Goal: Check status: Check status

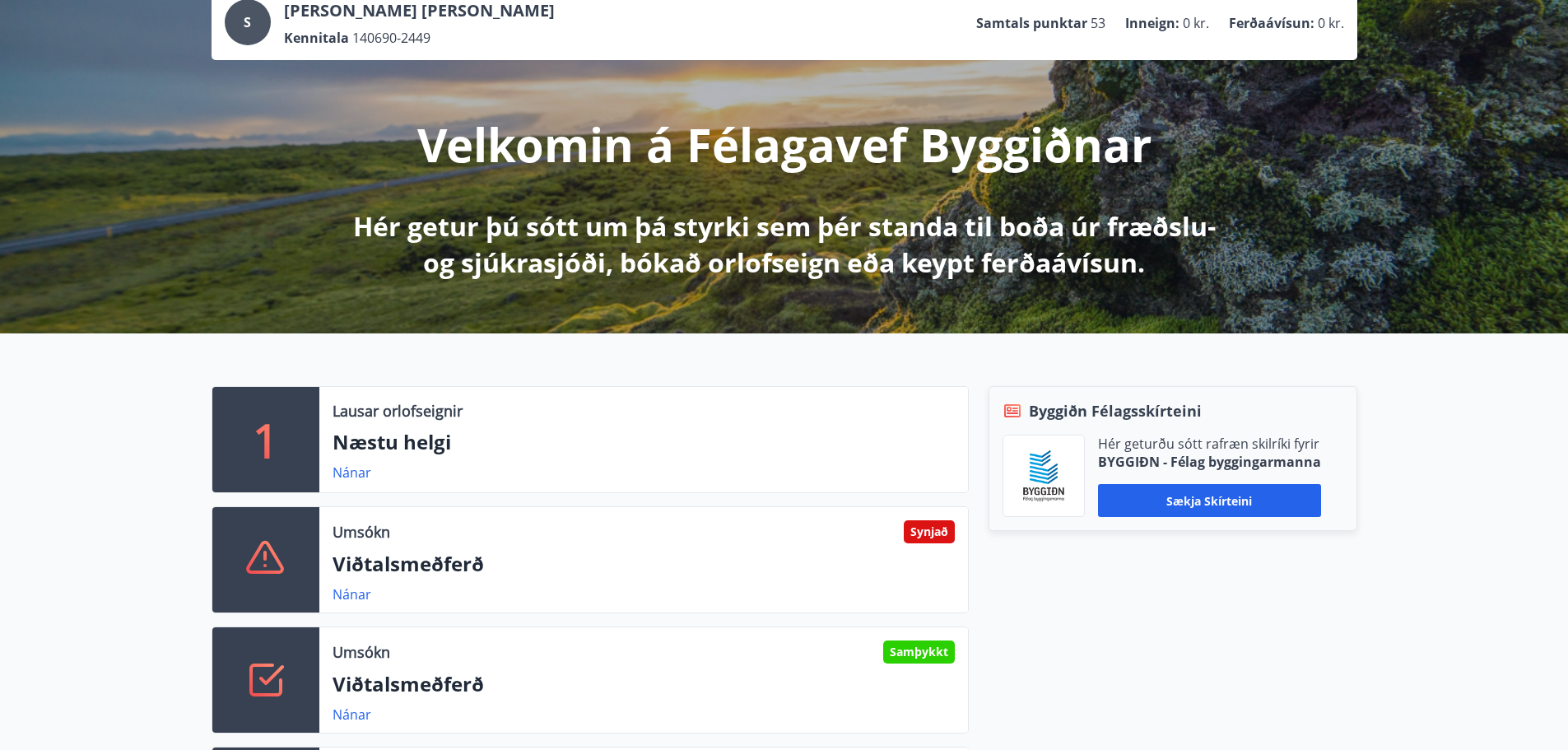
scroll to position [329, 0]
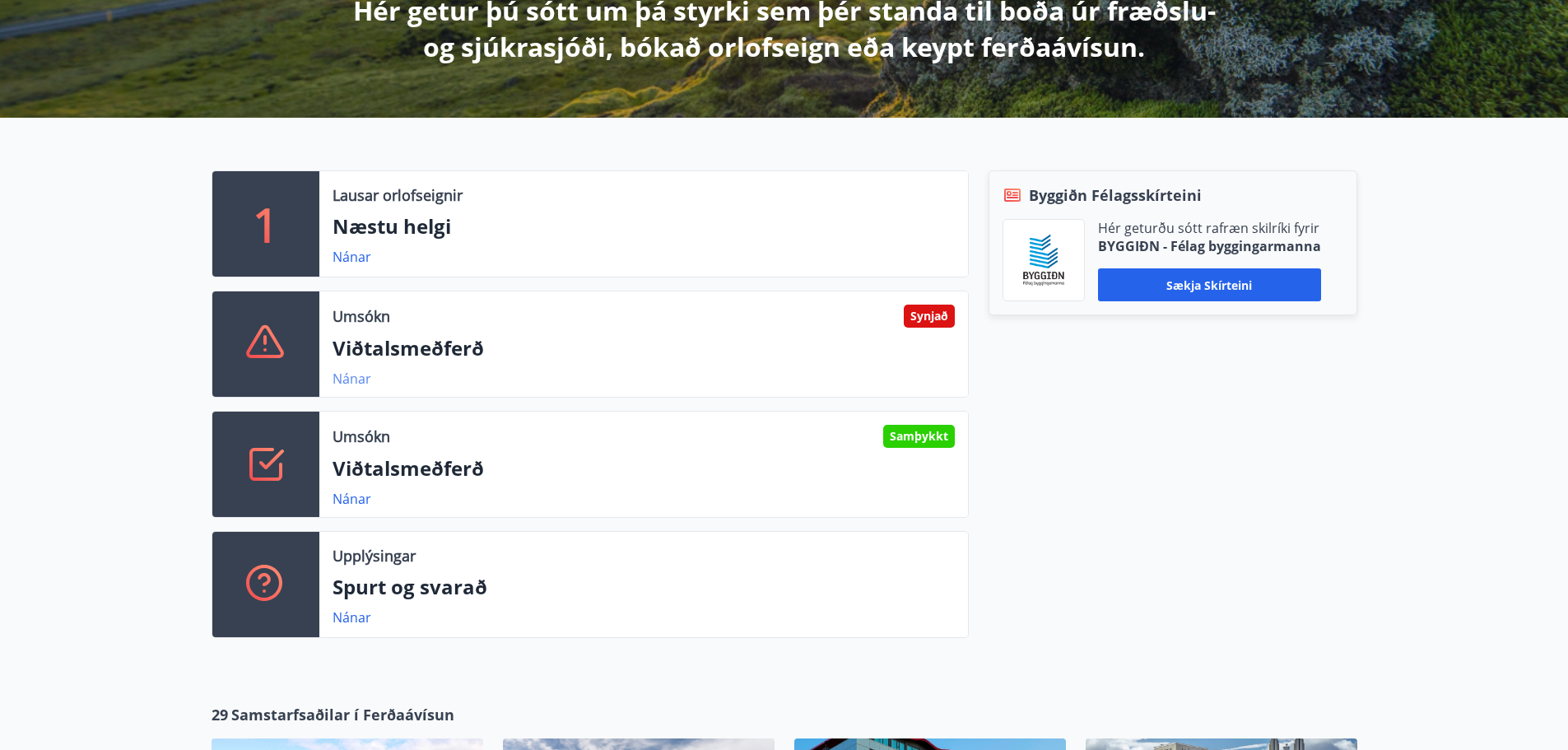
click at [359, 382] on link "Nánar" at bounding box center [352, 378] width 39 height 18
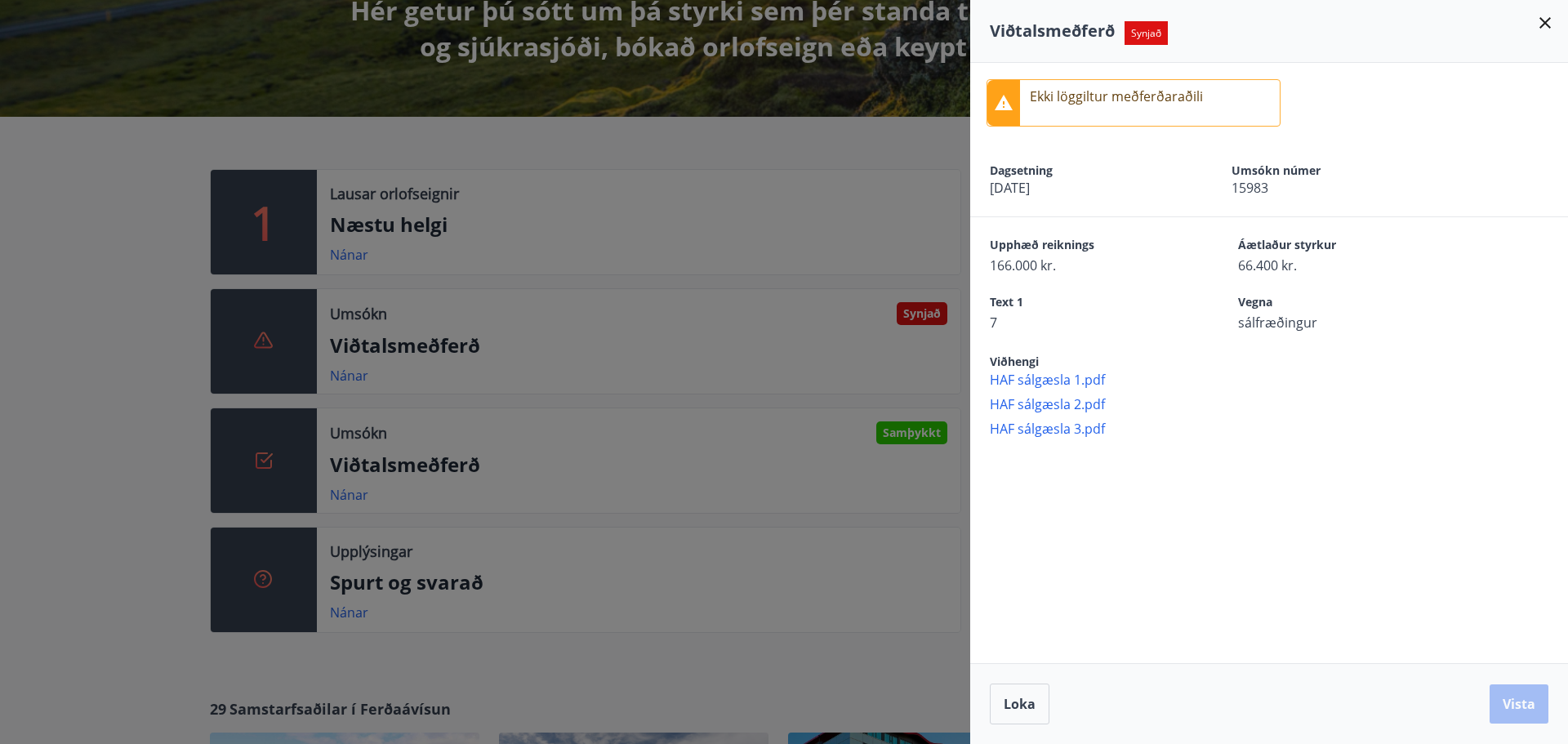
click at [1538, 22] on icon at bounding box center [1545, 23] width 19 height 19
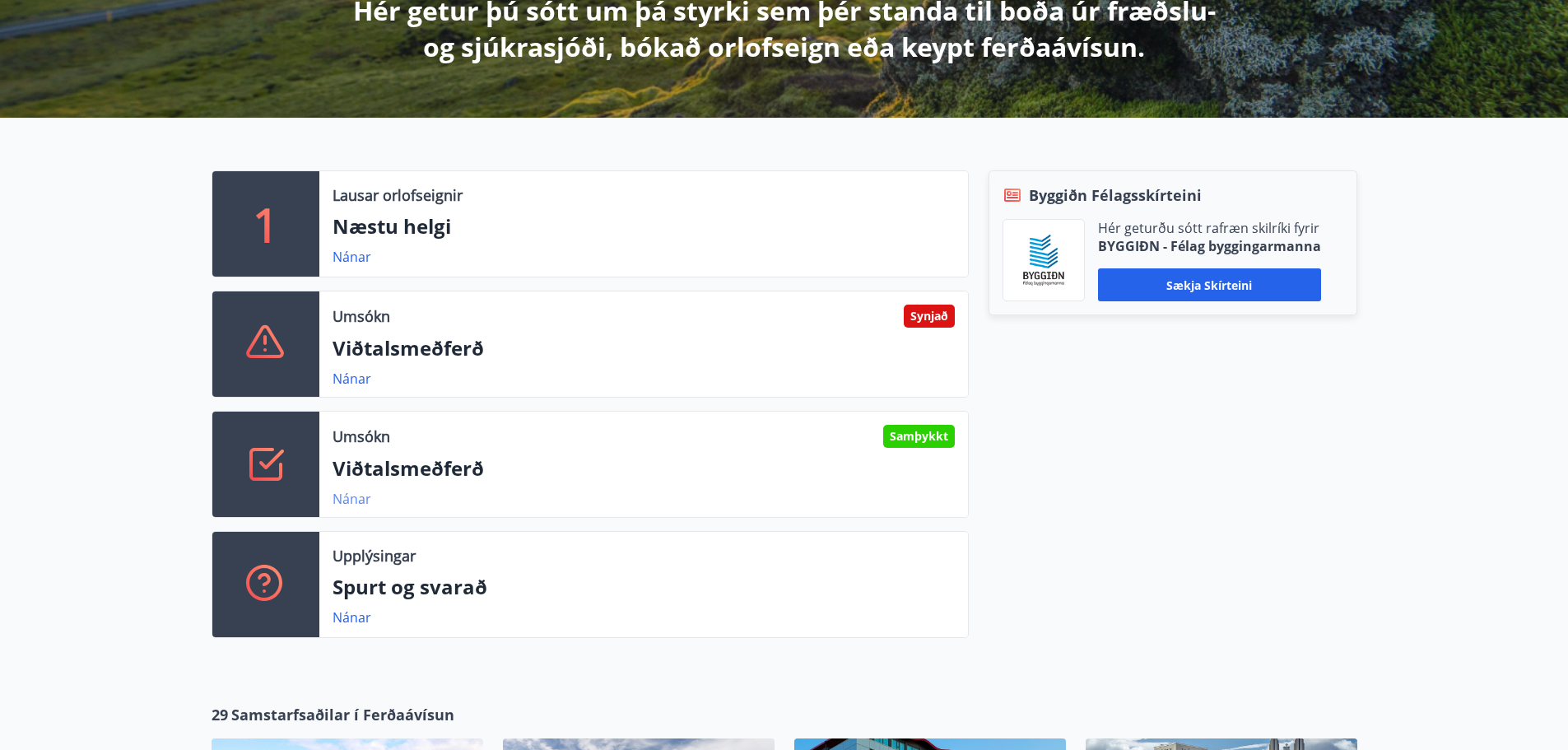
click at [361, 494] on link "Nánar" at bounding box center [352, 499] width 39 height 18
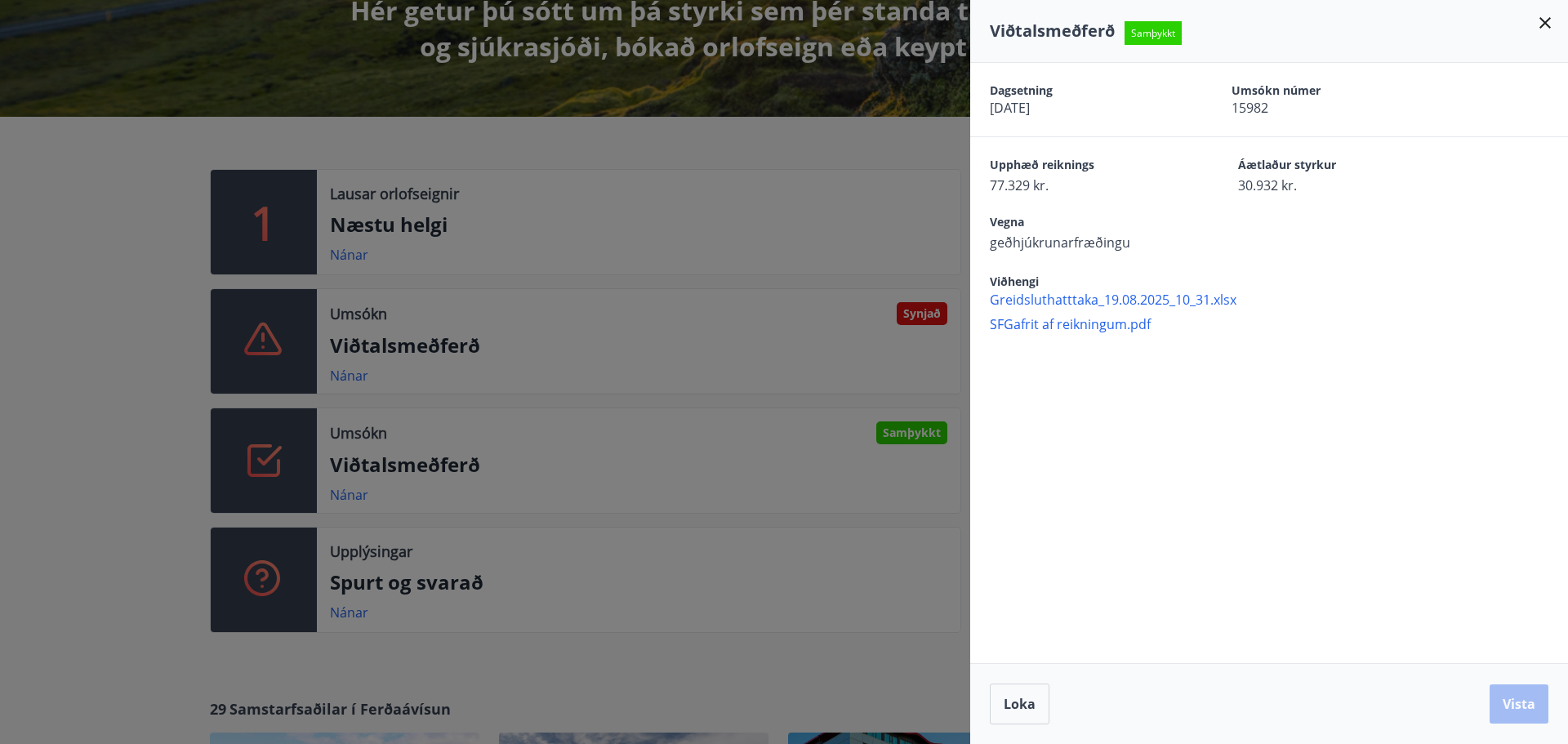
click at [1547, 19] on icon at bounding box center [1545, 23] width 19 height 19
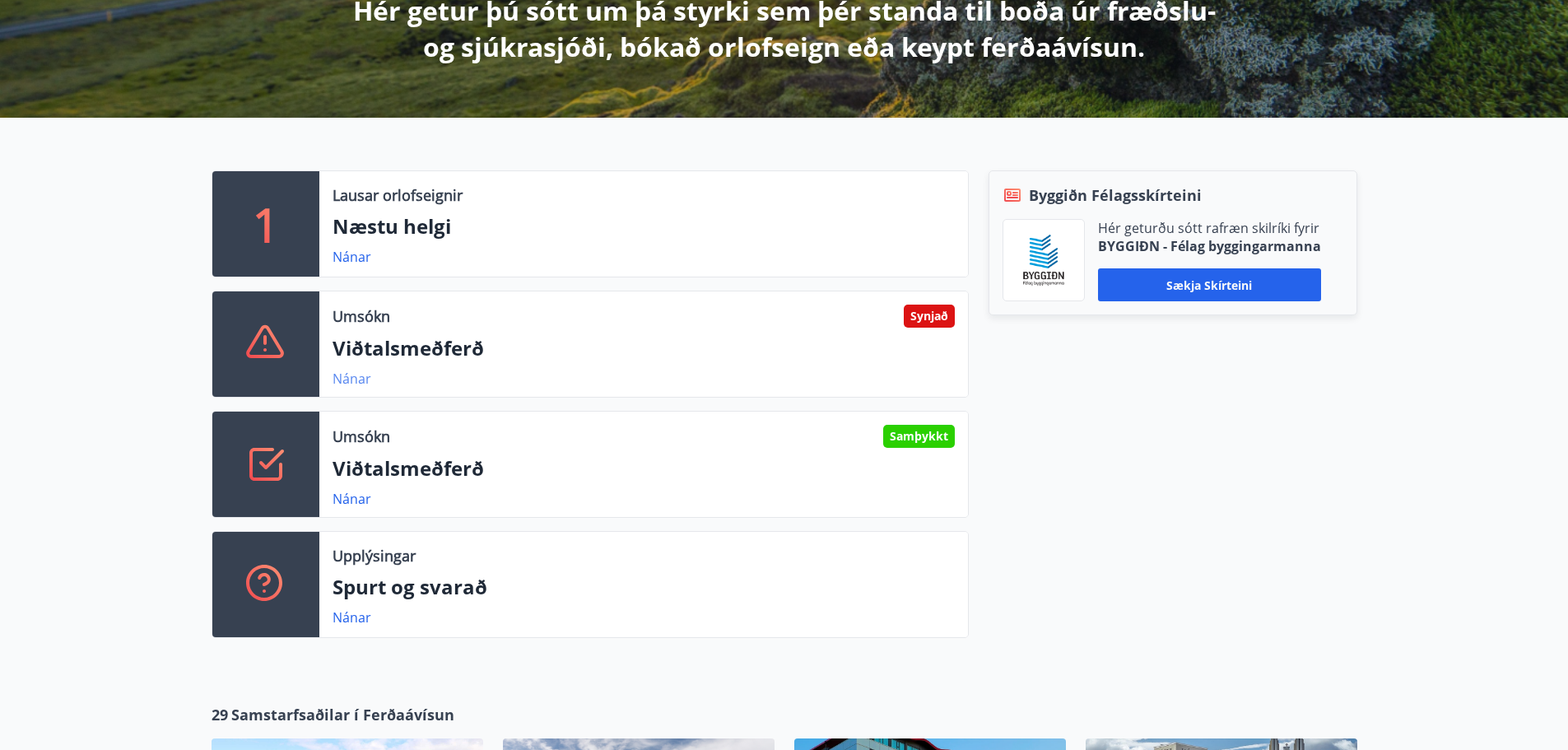
click at [345, 376] on link "Nánar" at bounding box center [352, 378] width 39 height 18
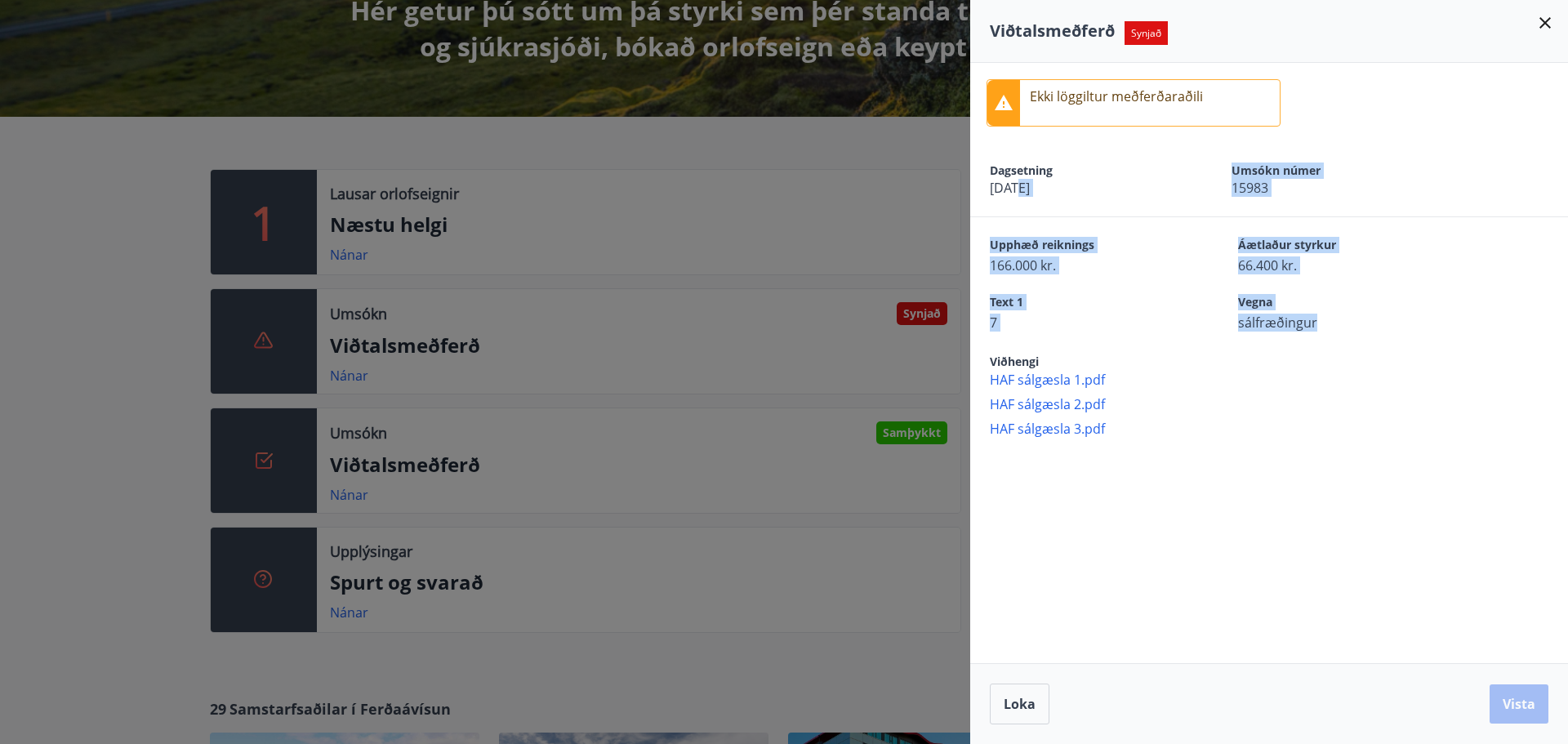
drag, startPoint x: 1360, startPoint y: 322, endPoint x: 1007, endPoint y: 193, distance: 375.8
click at [1010, 197] on div "Ekki löggiltur meðferðaraðili Dagsetning [DATE] Umsókn númer 15983 Upphæð reikn…" at bounding box center [1269, 249] width 598 height 374
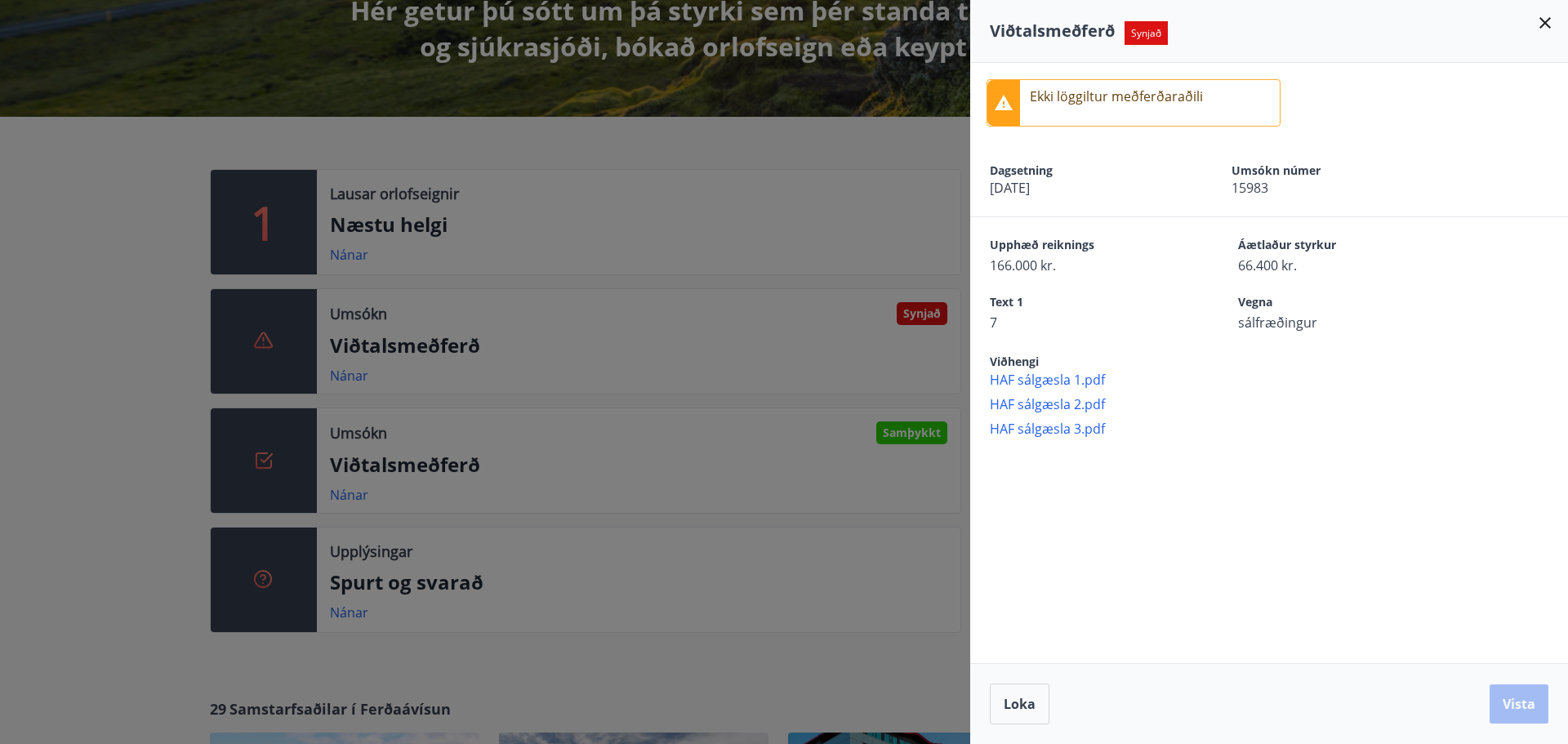
click at [1005, 186] on span "[DATE]" at bounding box center [1082, 188] width 185 height 18
drag, startPoint x: 1005, startPoint y: 186, endPoint x: 1204, endPoint y: 243, distance: 207.0
click at [1204, 243] on div "Ekki löggiltur meðferðaraðili Dagsetning [DATE] Umsókn númer 15983 Upphæð reikn…" at bounding box center [1269, 249] width 598 height 374
click at [1300, 252] on span "Áætlaður styrkur" at bounding box center [1333, 246] width 192 height 19
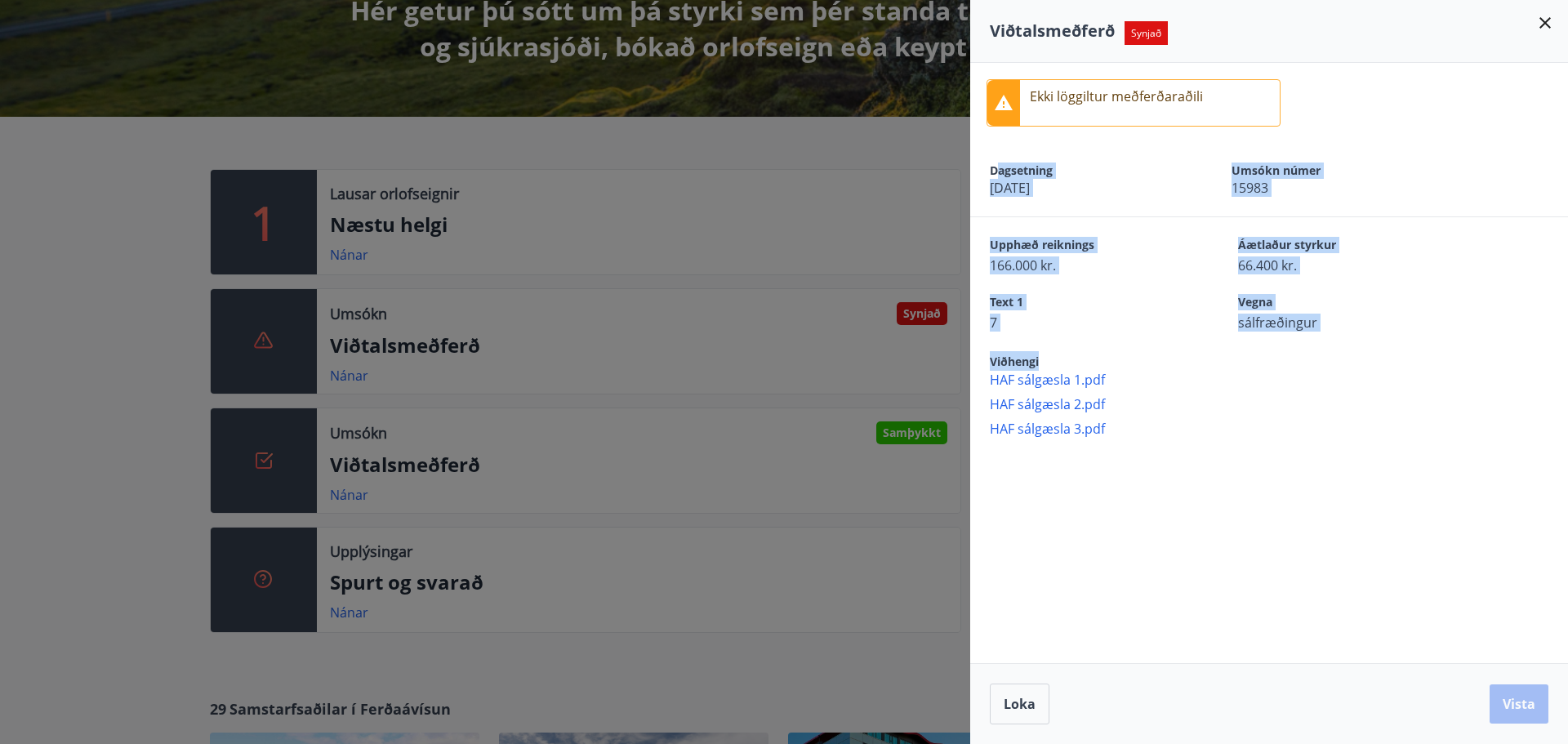
drag, startPoint x: 1348, startPoint y: 335, endPoint x: 994, endPoint y: 178, distance: 387.3
click at [994, 178] on div "Ekki löggiltur meðferðaraðili Dagsetning [DATE] Umsókn númer 15983 Upphæð reikn…" at bounding box center [1269, 249] width 598 height 374
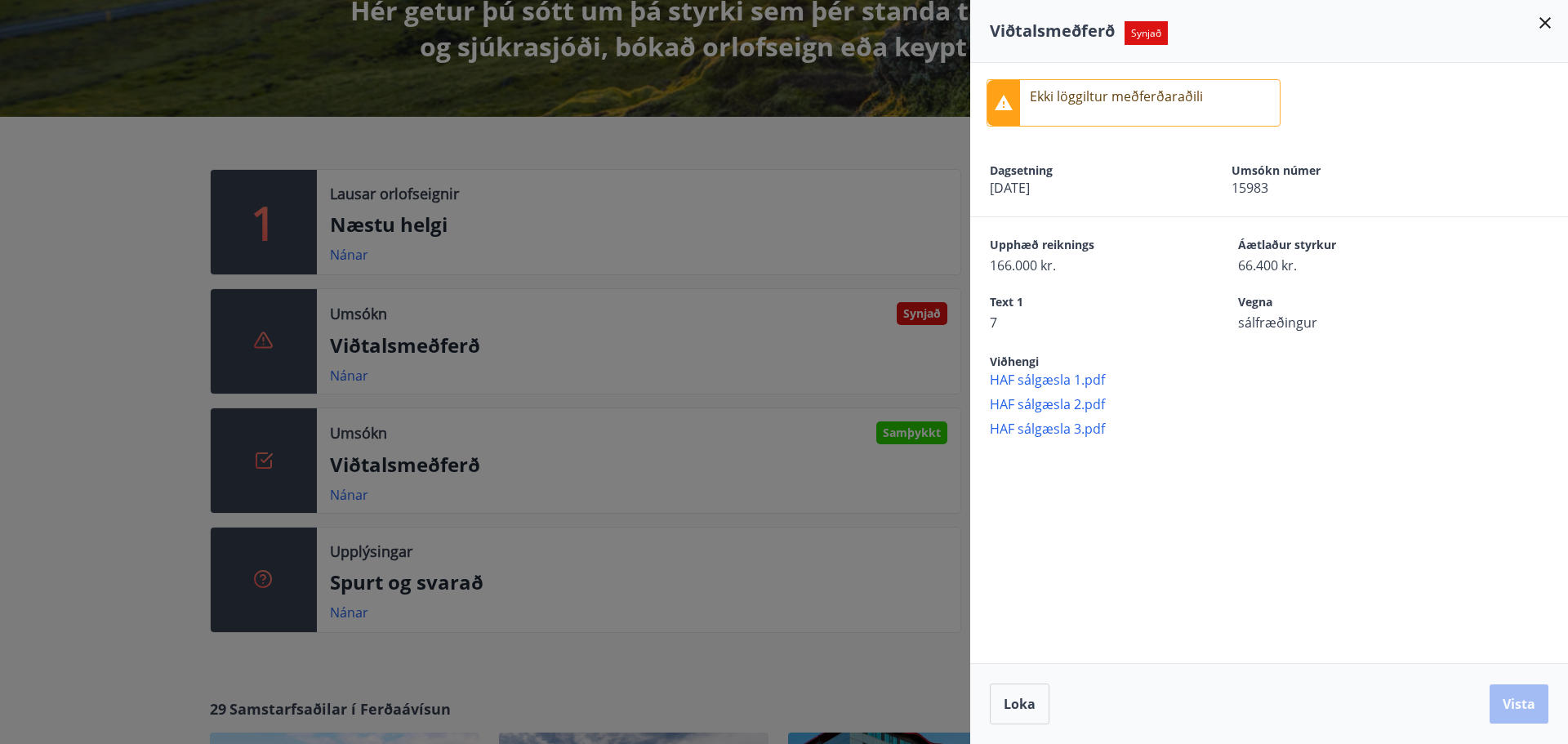
click at [991, 170] on span "Dagsetning" at bounding box center [1082, 170] width 185 height 16
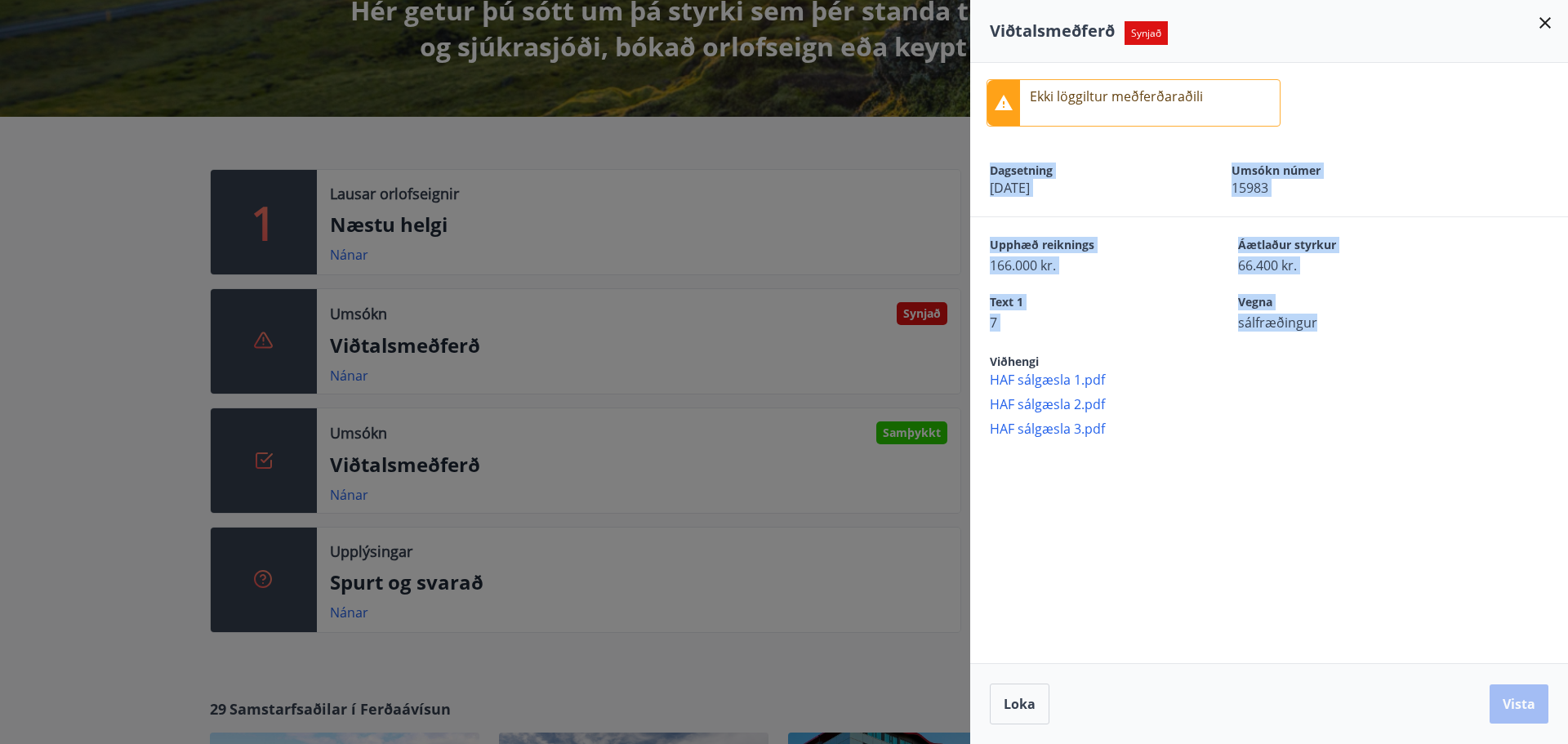
drag, startPoint x: 991, startPoint y: 170, endPoint x: 1324, endPoint y: 321, distance: 365.6
click at [1324, 321] on div "Ekki löggiltur meðferðaraðili Dagsetning [DATE] Umsókn númer 15983 Upphæð reikn…" at bounding box center [1269, 249] width 598 height 374
click at [1324, 321] on span "sálfræðingur" at bounding box center [1333, 322] width 192 height 18
drag, startPoint x: 1324, startPoint y: 321, endPoint x: 918, endPoint y: 141, distance: 444.1
click at [918, 141] on div "Viðtalsmeðferð Synjað Ekki löggiltur meðferðaraðili Dagsetning [DATE] Umsókn nú…" at bounding box center [784, 372] width 1568 height 744
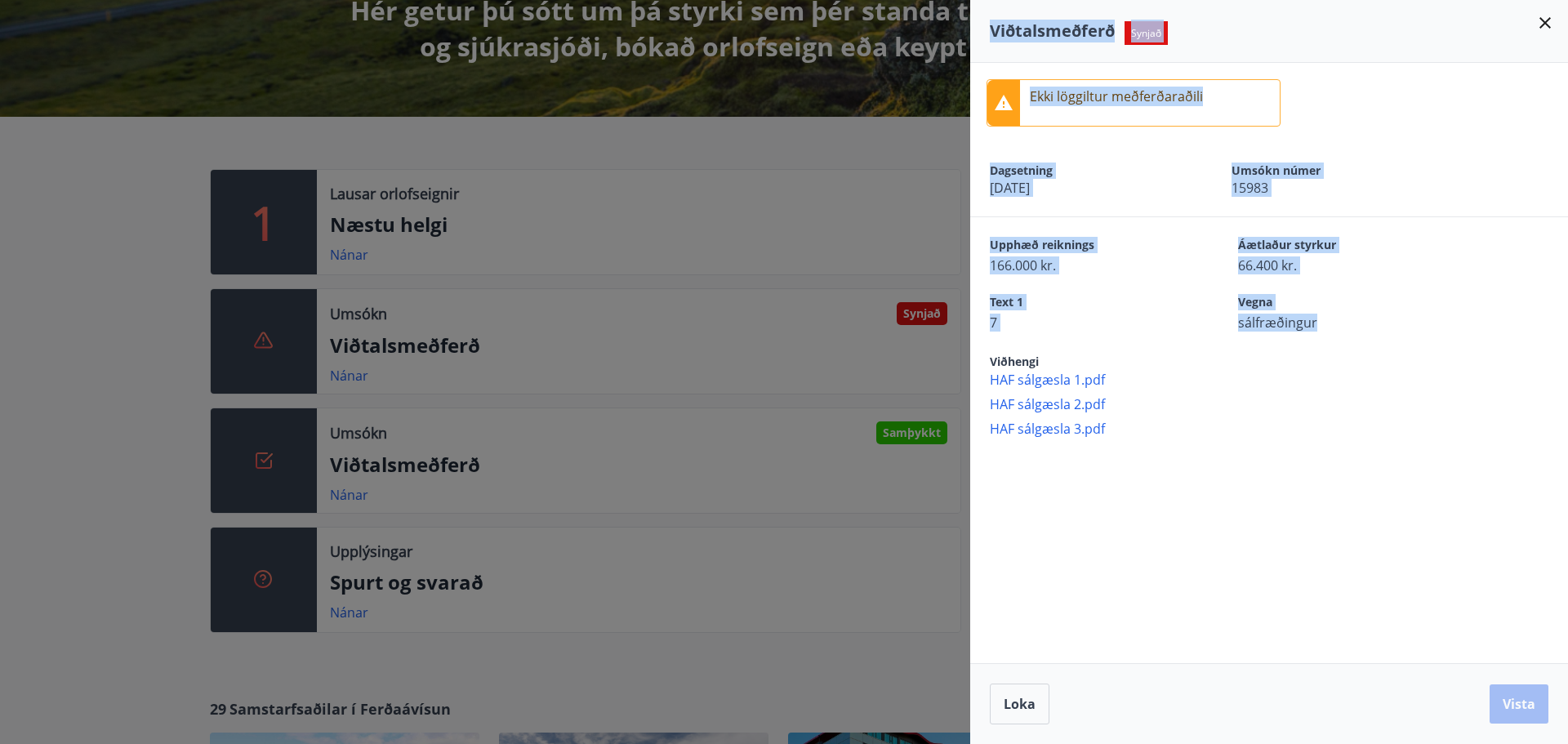
click at [1053, 165] on span "Dagsetning" at bounding box center [1082, 170] width 185 height 16
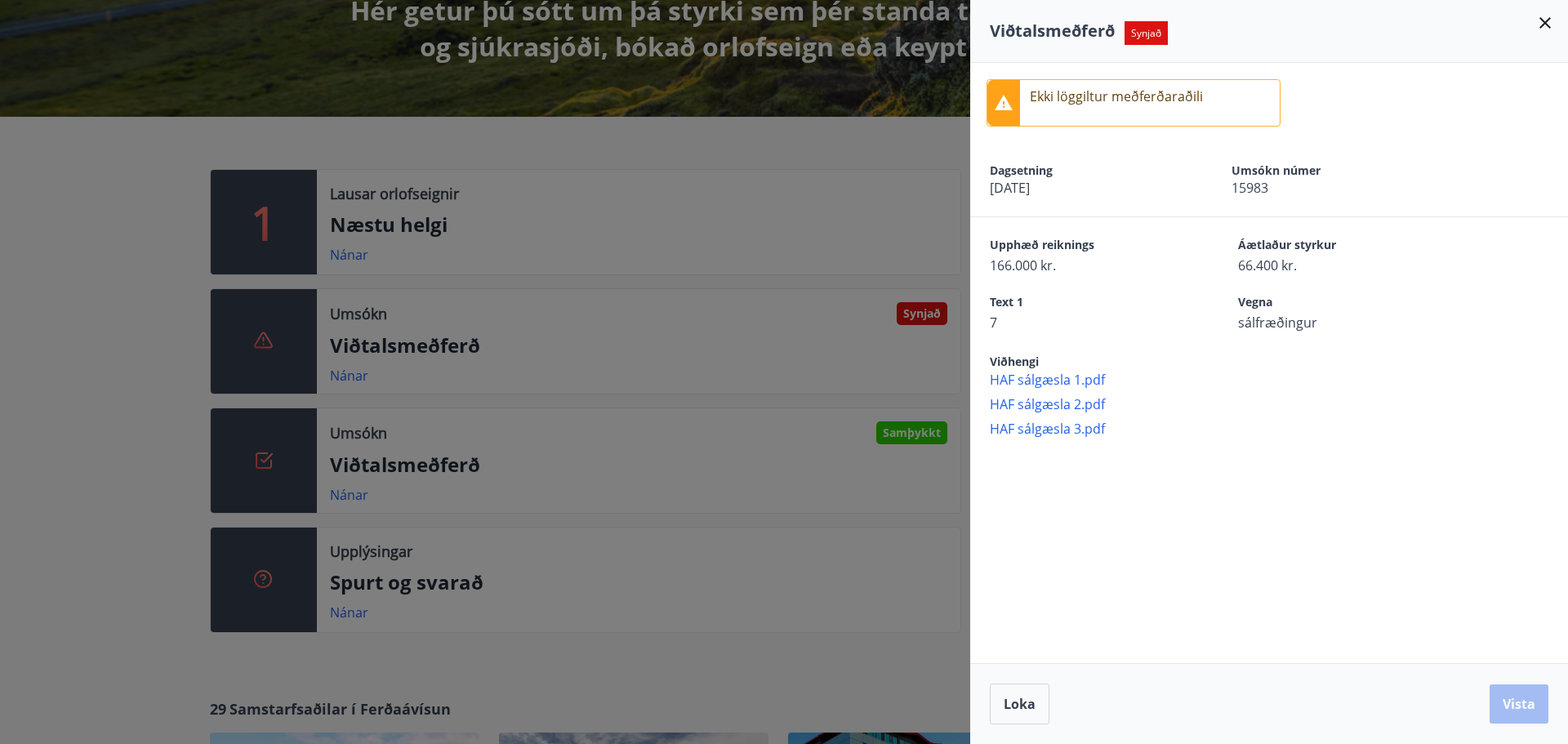
click at [993, 169] on span "Dagsetning" at bounding box center [1082, 170] width 185 height 16
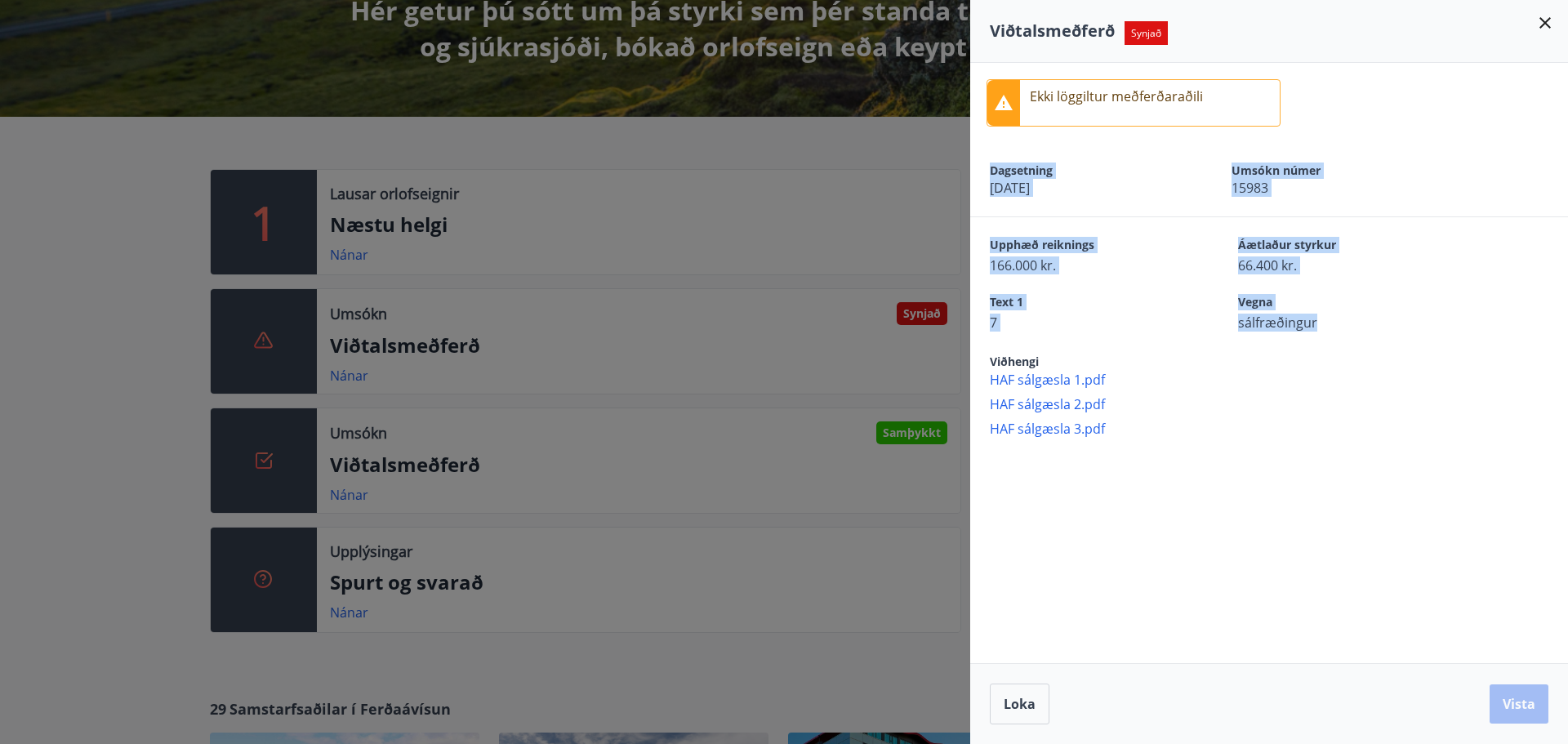
drag, startPoint x: 993, startPoint y: 169, endPoint x: 1291, endPoint y: 316, distance: 332.3
click at [1291, 316] on div "Ekki löggiltur meðferðaraðili Dagsetning [DATE] Umsókn númer 15983 Upphæð reikn…" at bounding box center [1269, 249] width 598 height 374
click at [1291, 316] on span "sálfræðingur" at bounding box center [1333, 322] width 192 height 18
drag, startPoint x: 1291, startPoint y: 316, endPoint x: 962, endPoint y: 178, distance: 356.8
click at [962, 178] on div "Viðtalsmeðferð Synjað Ekki löggiltur meðferðaraðili Dagsetning [DATE] Umsókn nú…" at bounding box center [784, 372] width 1568 height 744
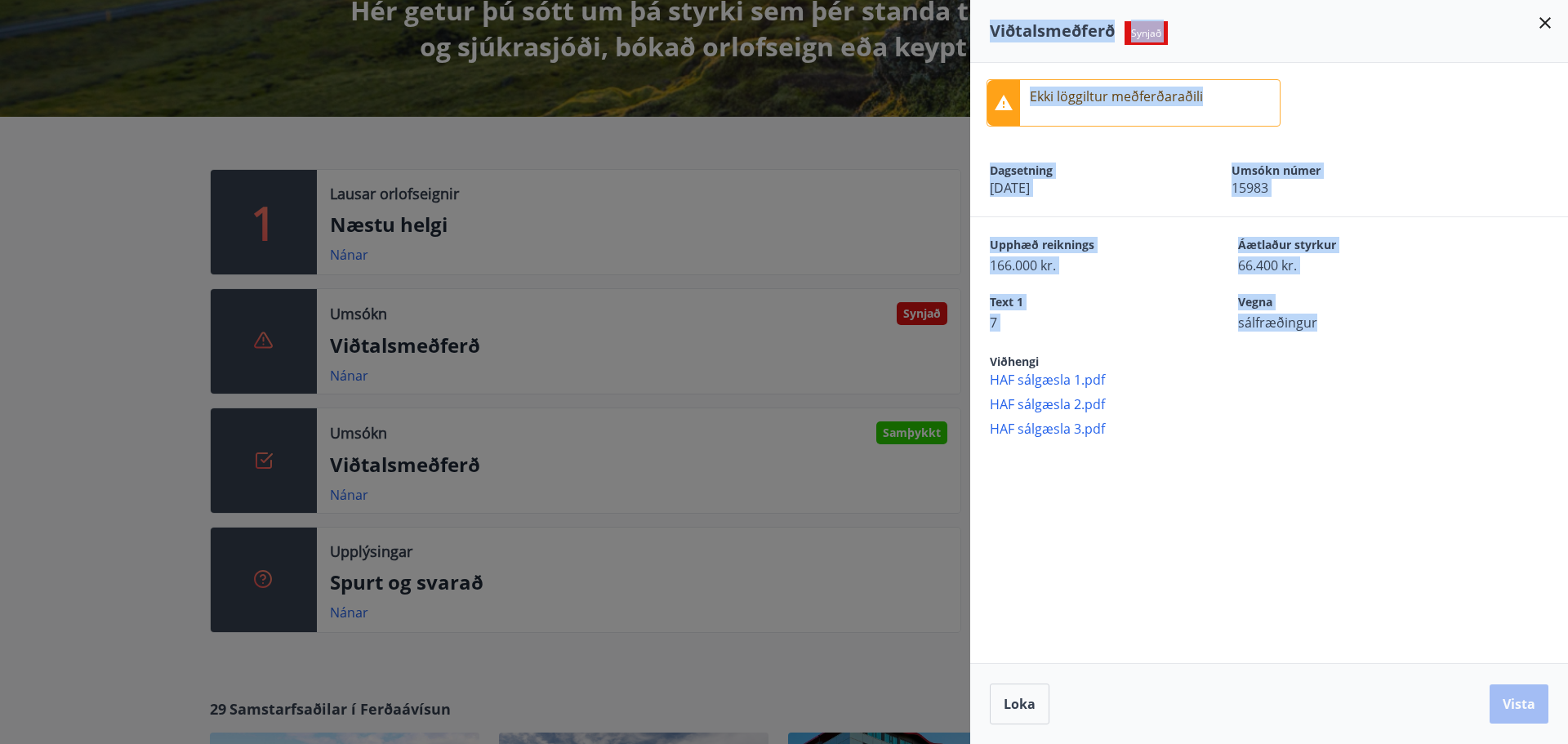
click at [1012, 175] on span "Dagsetning" at bounding box center [1082, 170] width 185 height 16
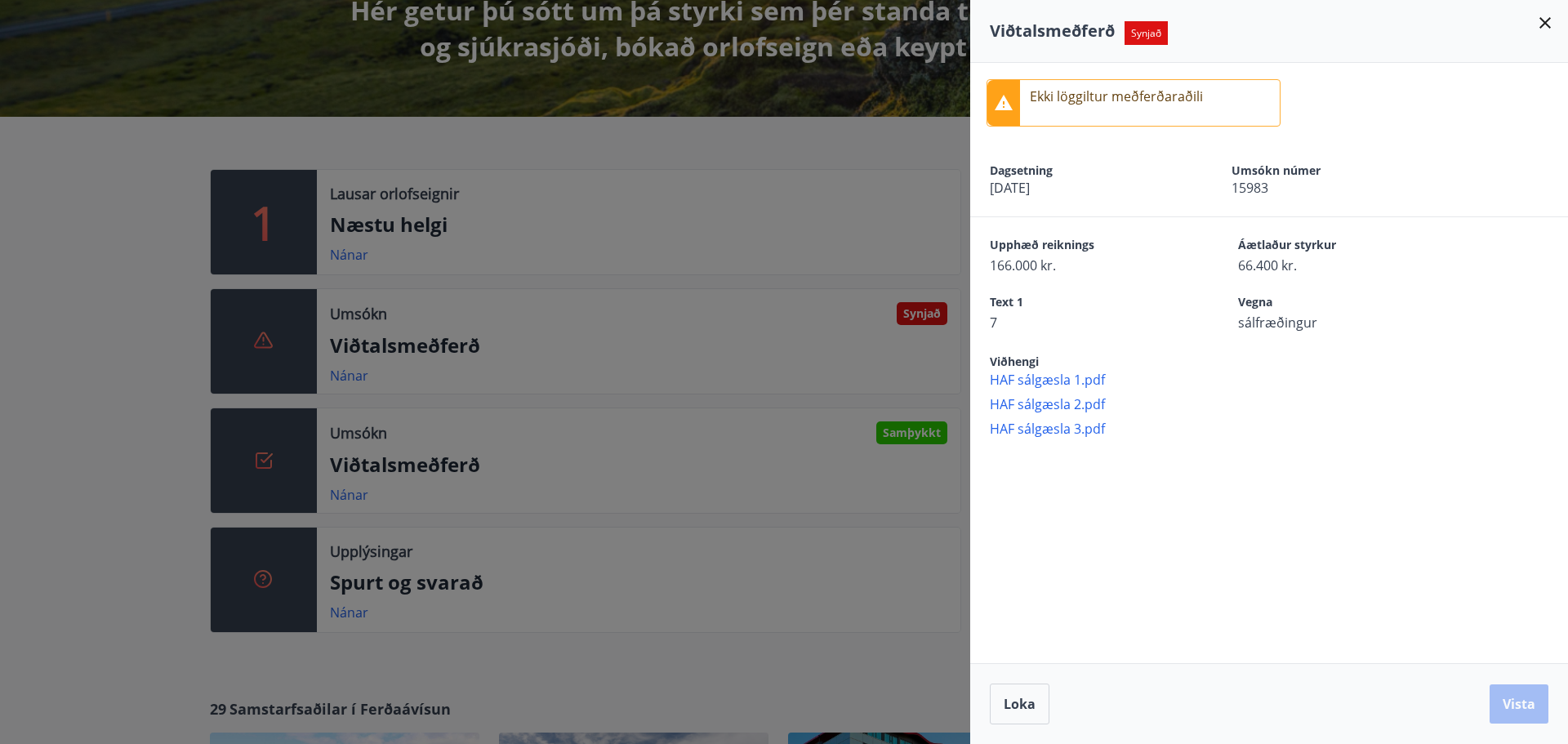
click at [1541, 13] on icon at bounding box center [1545, 23] width 19 height 19
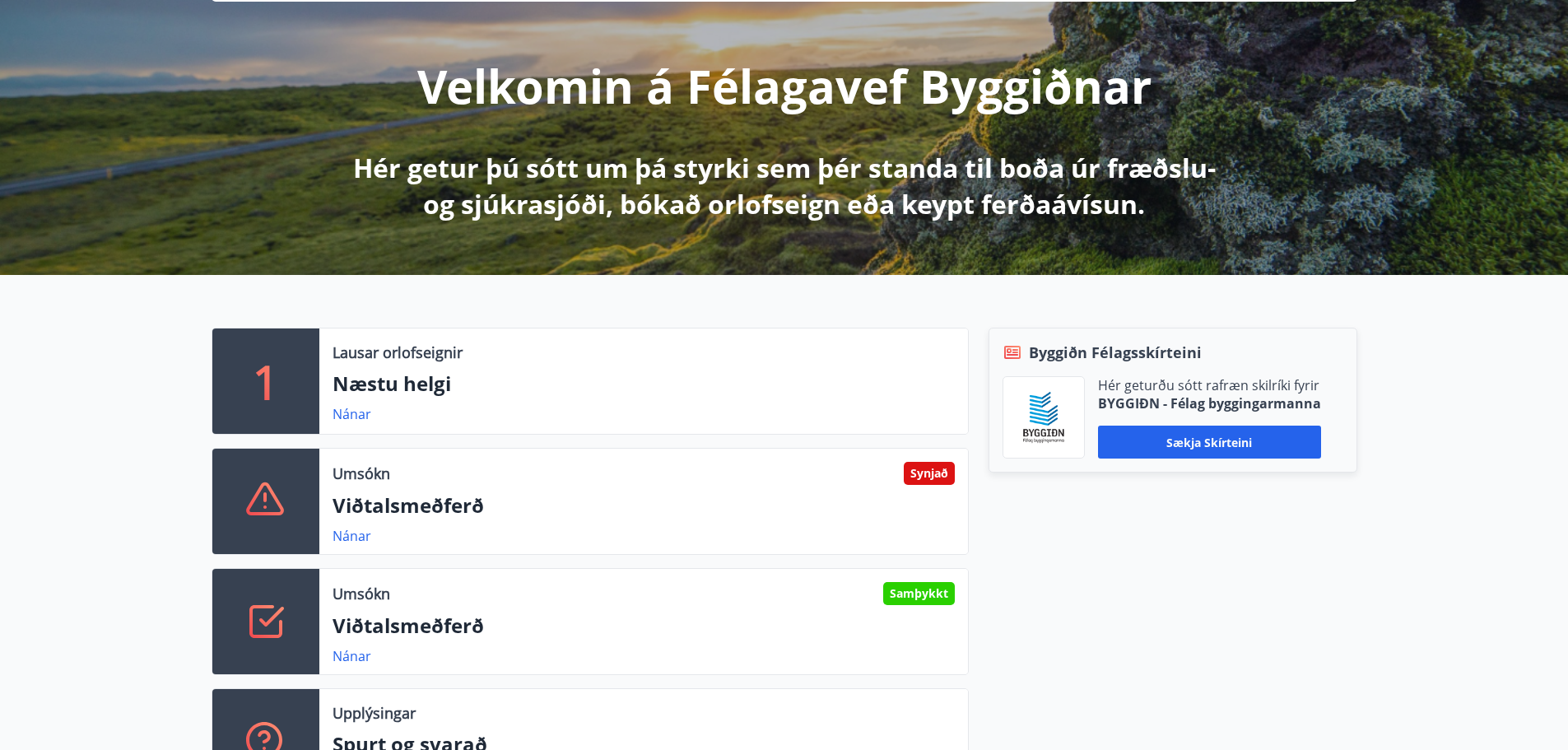
scroll to position [165, 0]
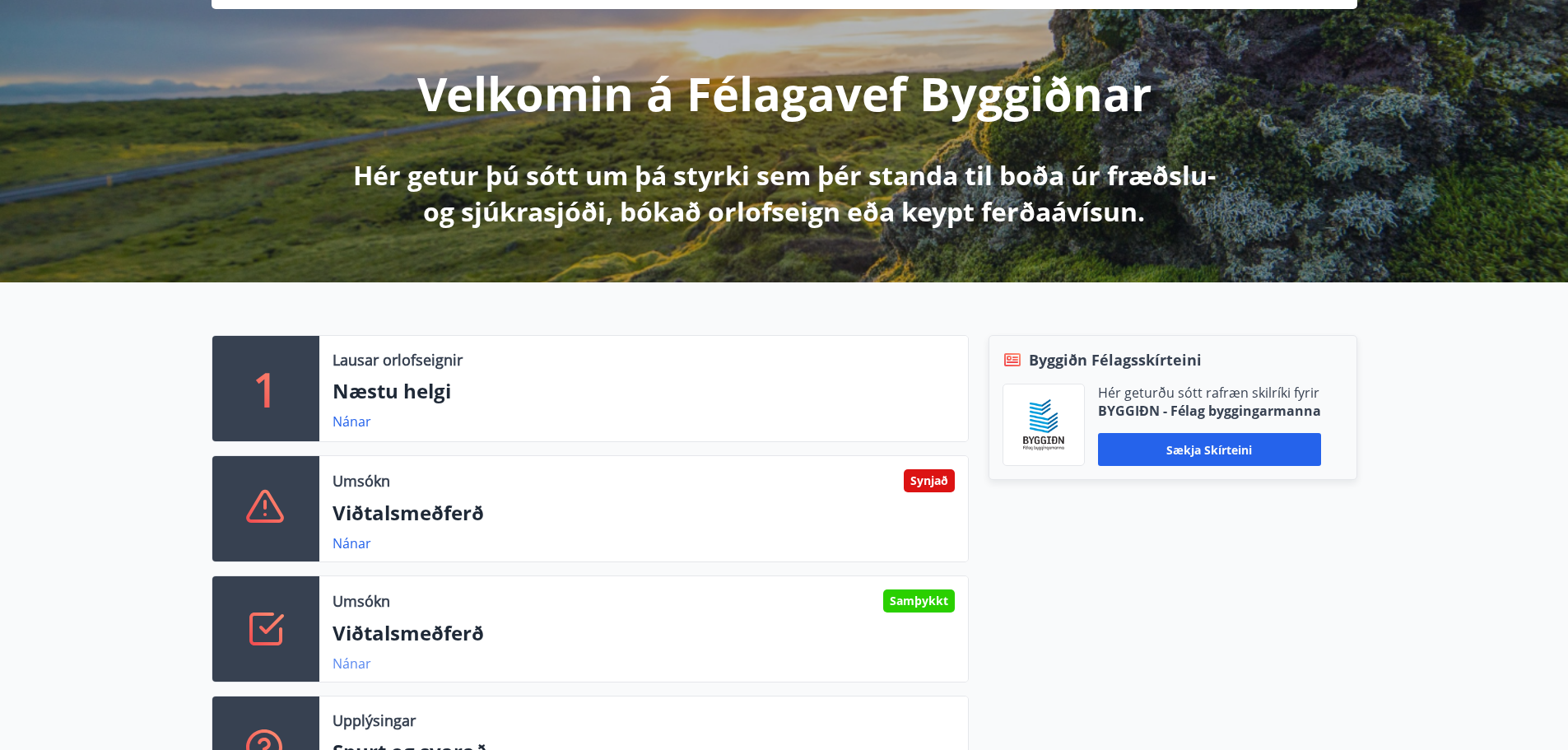
click at [350, 662] on link "Nánar" at bounding box center [352, 663] width 39 height 18
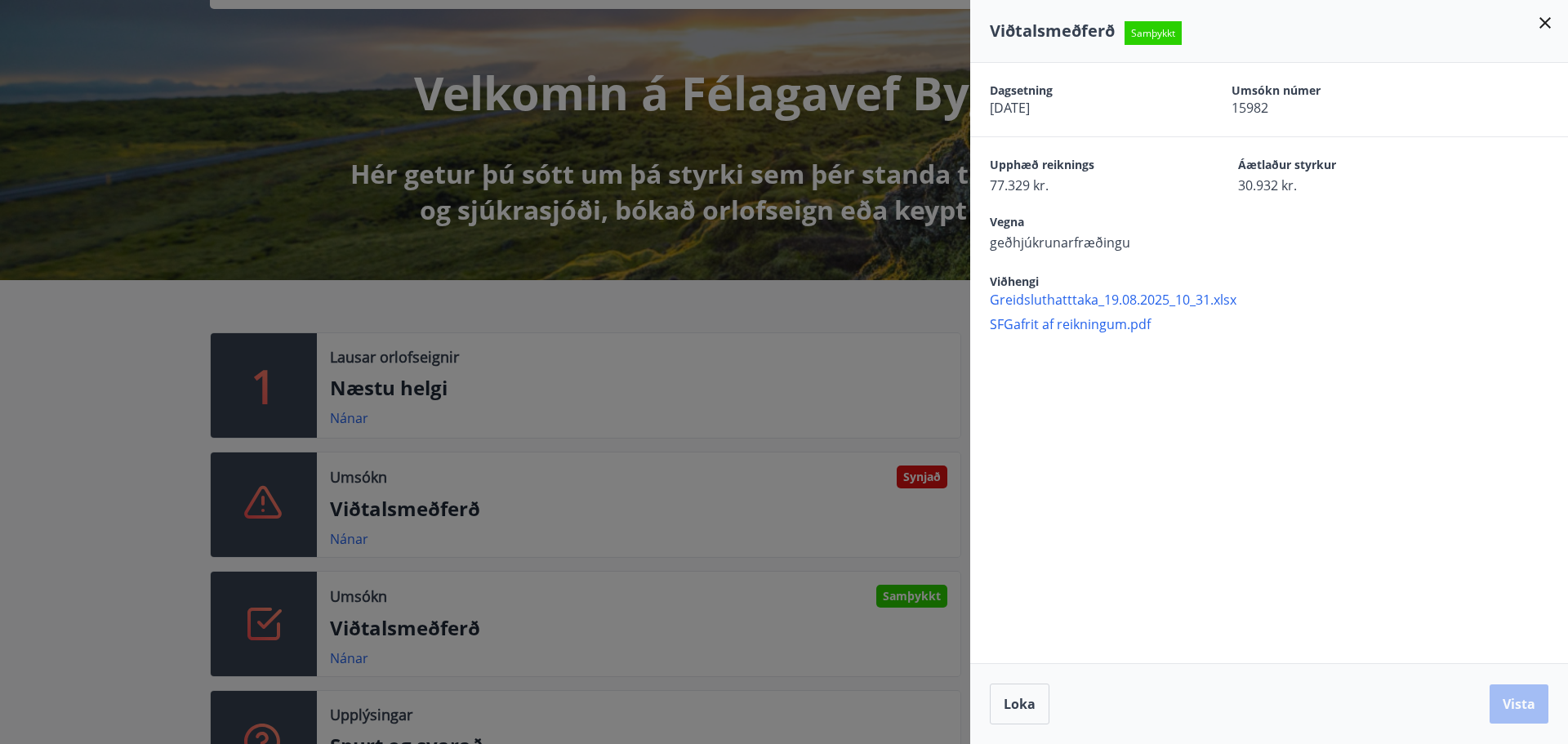
click at [1547, 20] on icon at bounding box center [1545, 23] width 12 height 12
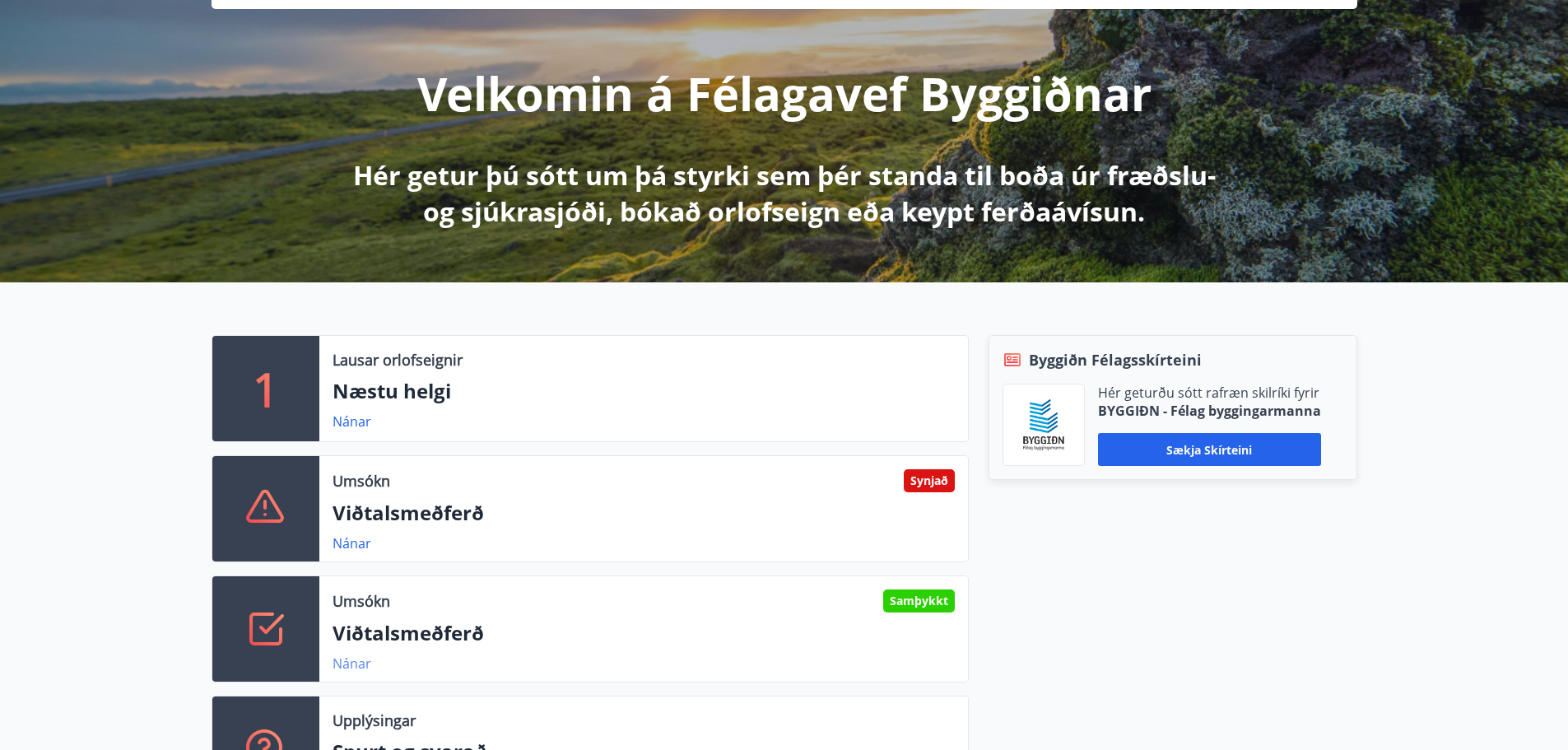
click at [349, 667] on link "Nánar" at bounding box center [352, 663] width 39 height 18
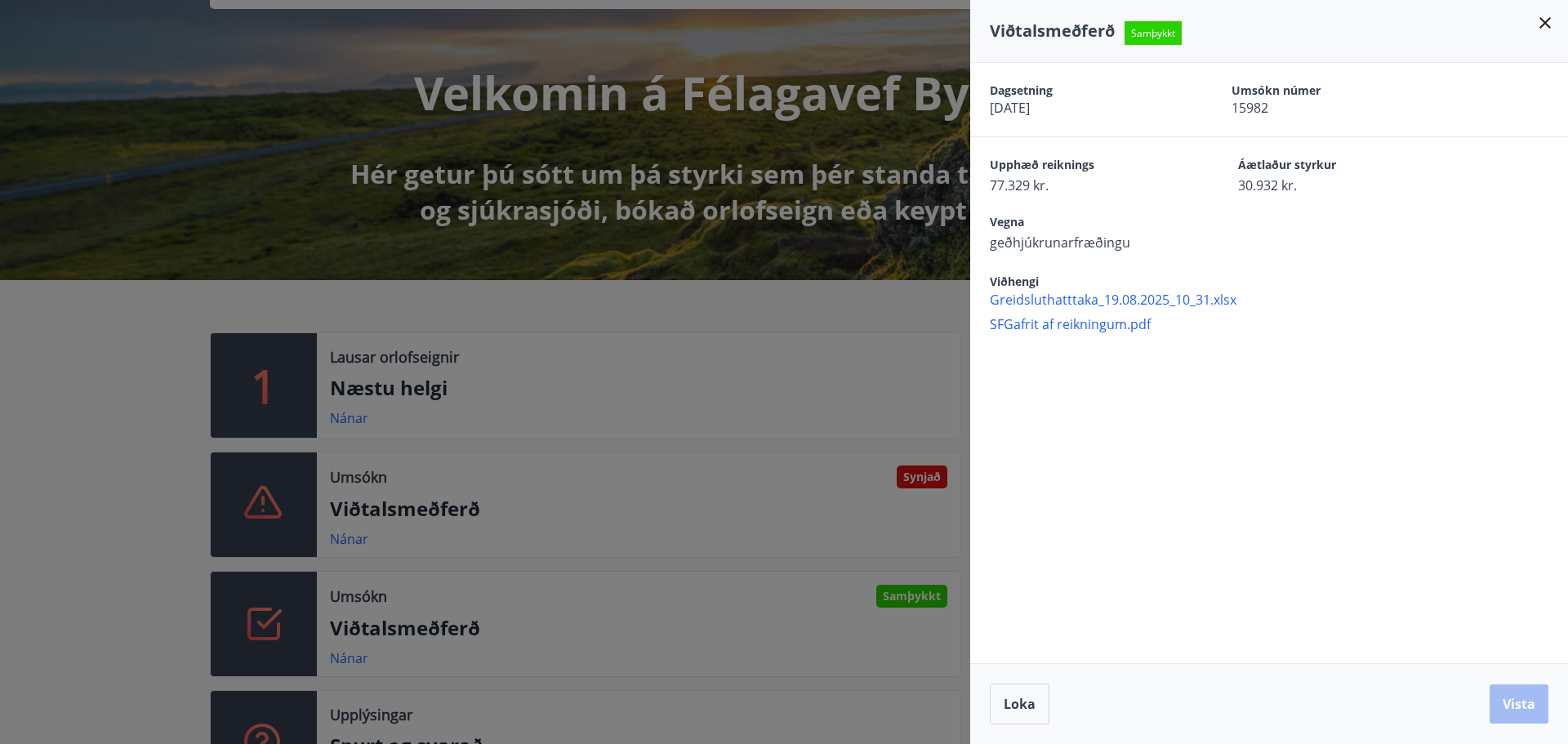
click at [1542, 19] on icon at bounding box center [1545, 23] width 12 height 12
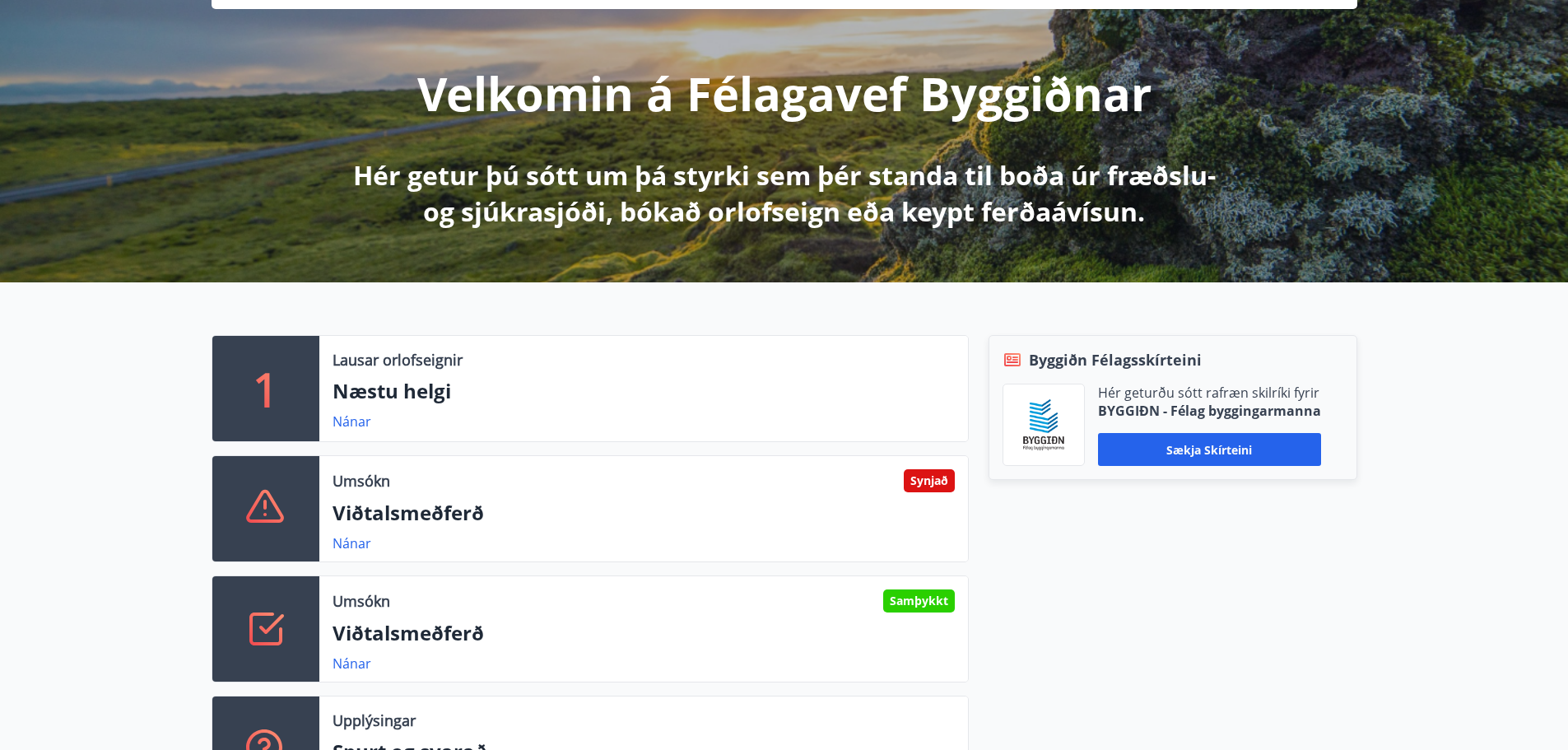
click at [925, 478] on div "Synjað" at bounding box center [930, 481] width 51 height 23
click at [347, 535] on link "Nánar" at bounding box center [352, 543] width 39 height 18
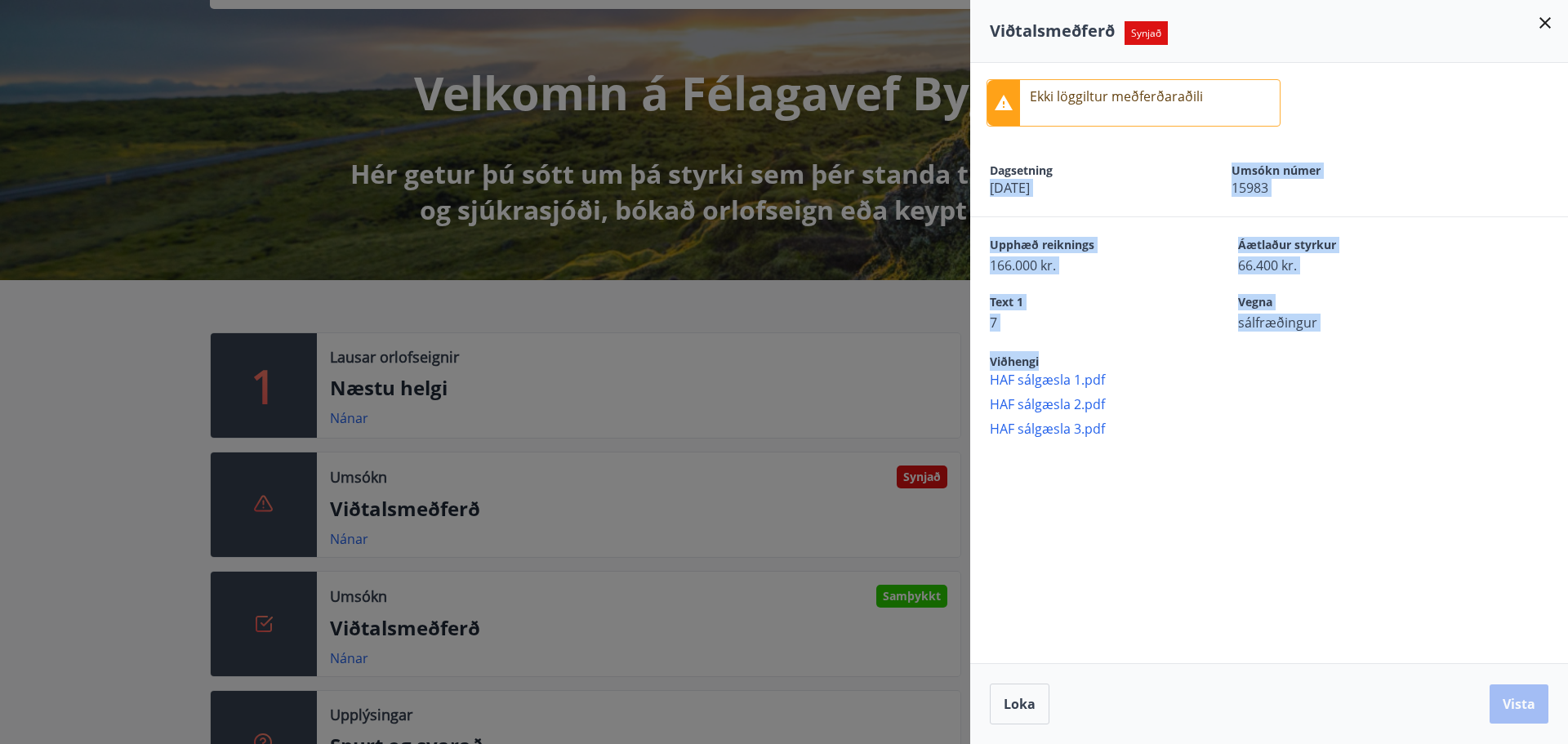
drag, startPoint x: 1225, startPoint y: 222, endPoint x: 1364, endPoint y: 344, distance: 184.9
click at [1364, 344] on div "Ekki löggiltur meðferðaraðili Dagsetning [DATE] Umsókn númer 15983 Upphæð reikn…" at bounding box center [1269, 249] width 598 height 374
click at [1364, 344] on div "Viðhengi HAF sálgæsla 1.pdf HAF sálgæsla 2.pdf HAF sálgæsla 3.pdf" at bounding box center [1269, 384] width 598 height 106
drag, startPoint x: 1364, startPoint y: 344, endPoint x: 1041, endPoint y: 149, distance: 377.3
click at [1041, 149] on div "Ekki löggiltur meðferðaraðili Dagsetning [DATE] Umsókn númer 15983 Upphæð reikn…" at bounding box center [1269, 249] width 598 height 374
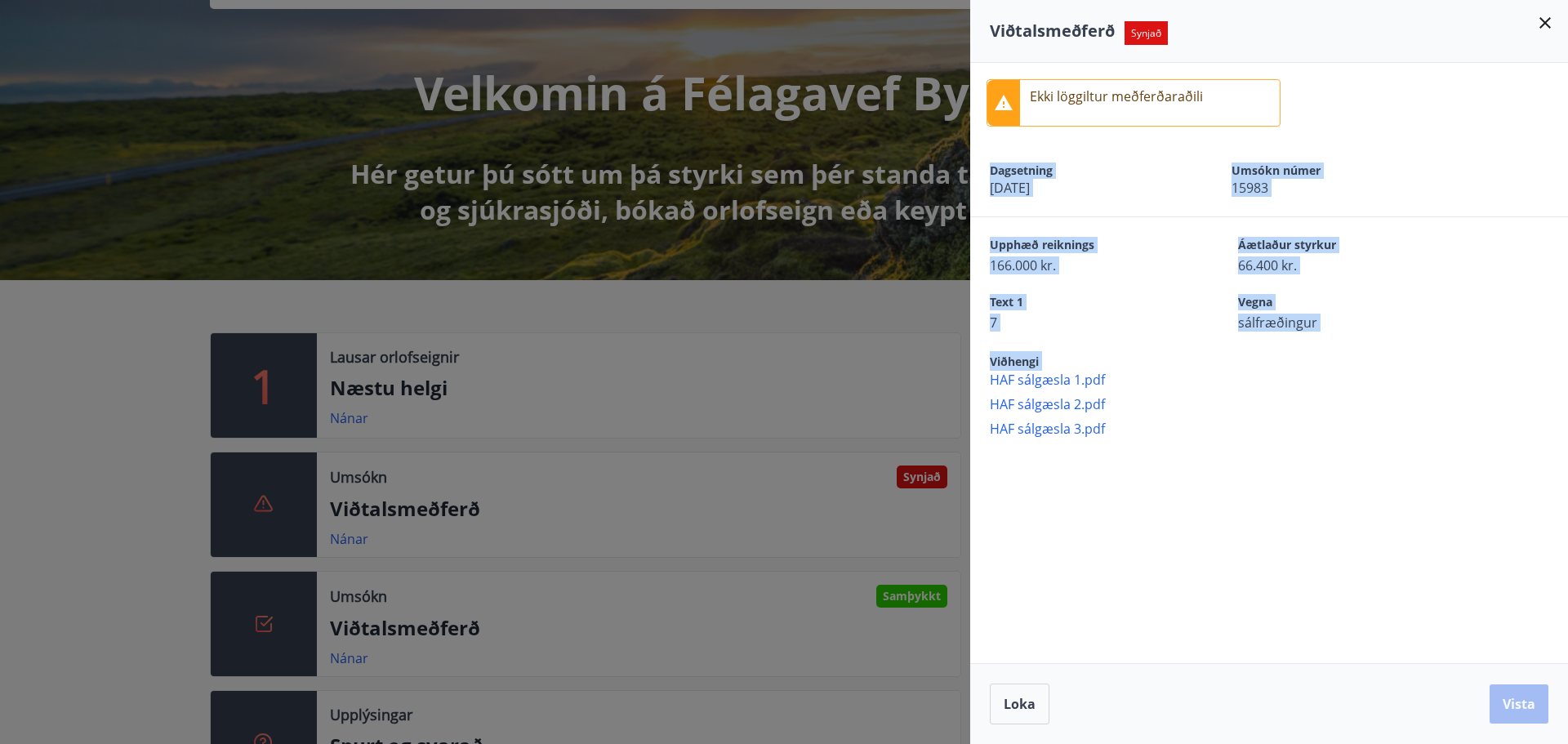
click at [1041, 149] on div "Dagsetning [DATE] Umsókn númer 15983" at bounding box center [1269, 179] width 598 height 73
drag, startPoint x: 1041, startPoint y: 149, endPoint x: 1324, endPoint y: 314, distance: 327.6
click at [1310, 314] on div "Ekki löggiltur meðferðaraðili Dagsetning [DATE] Umsókn númer 15983 Upphæð reikn…" at bounding box center [1269, 249] width 598 height 374
click at [1549, 21] on icon at bounding box center [1545, 23] width 19 height 19
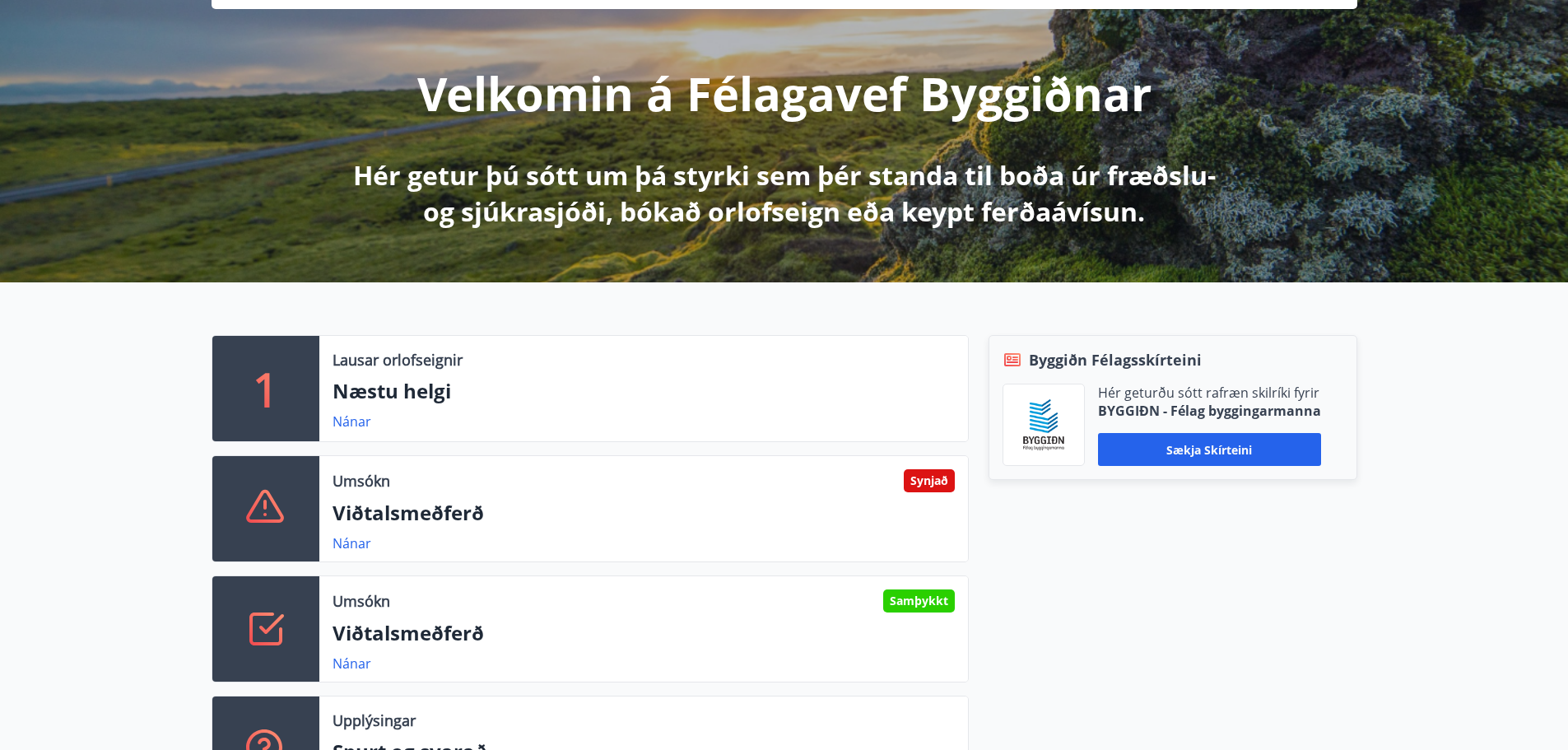
click at [652, 378] on p "Næstu helgi" at bounding box center [643, 391] width 622 height 28
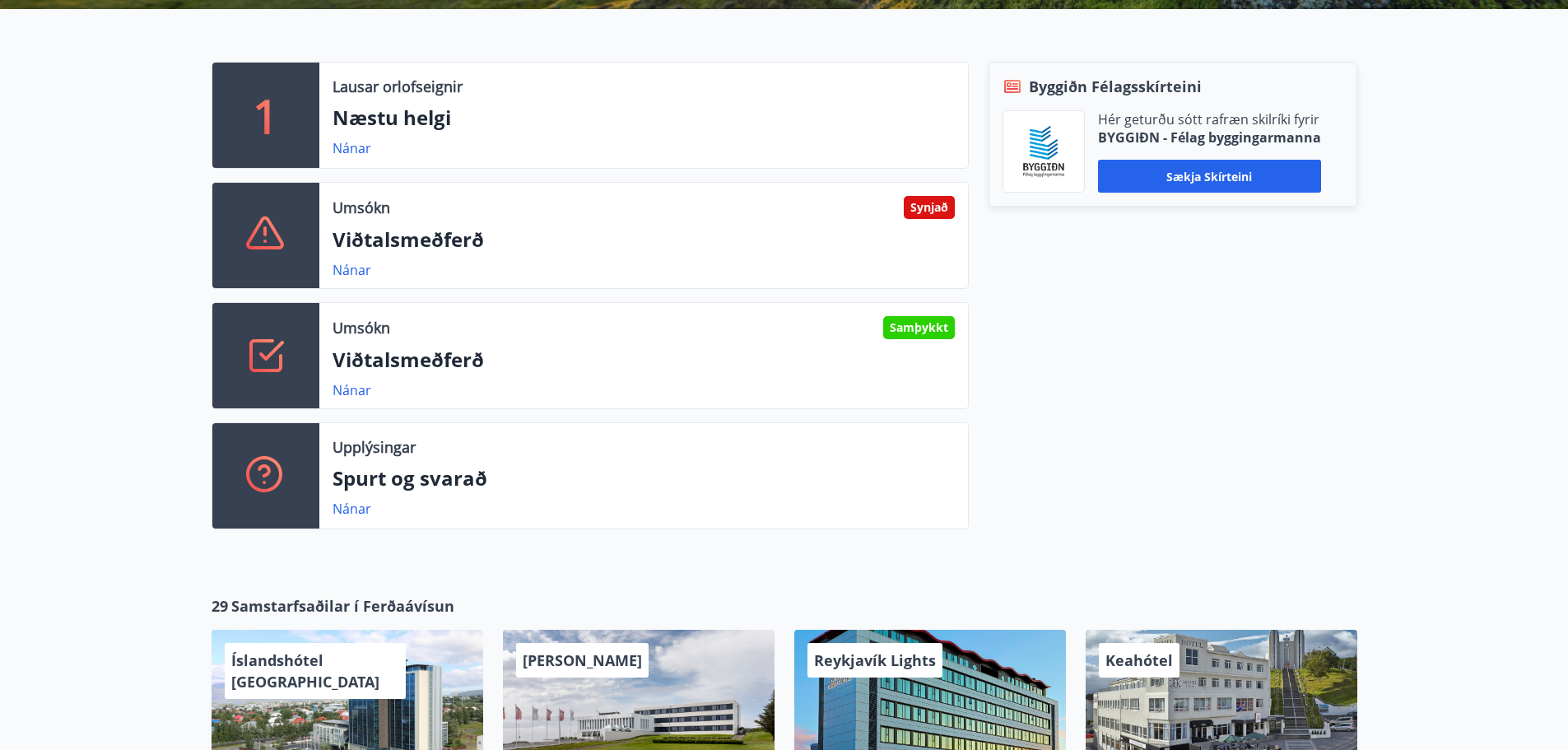
scroll to position [247, 0]
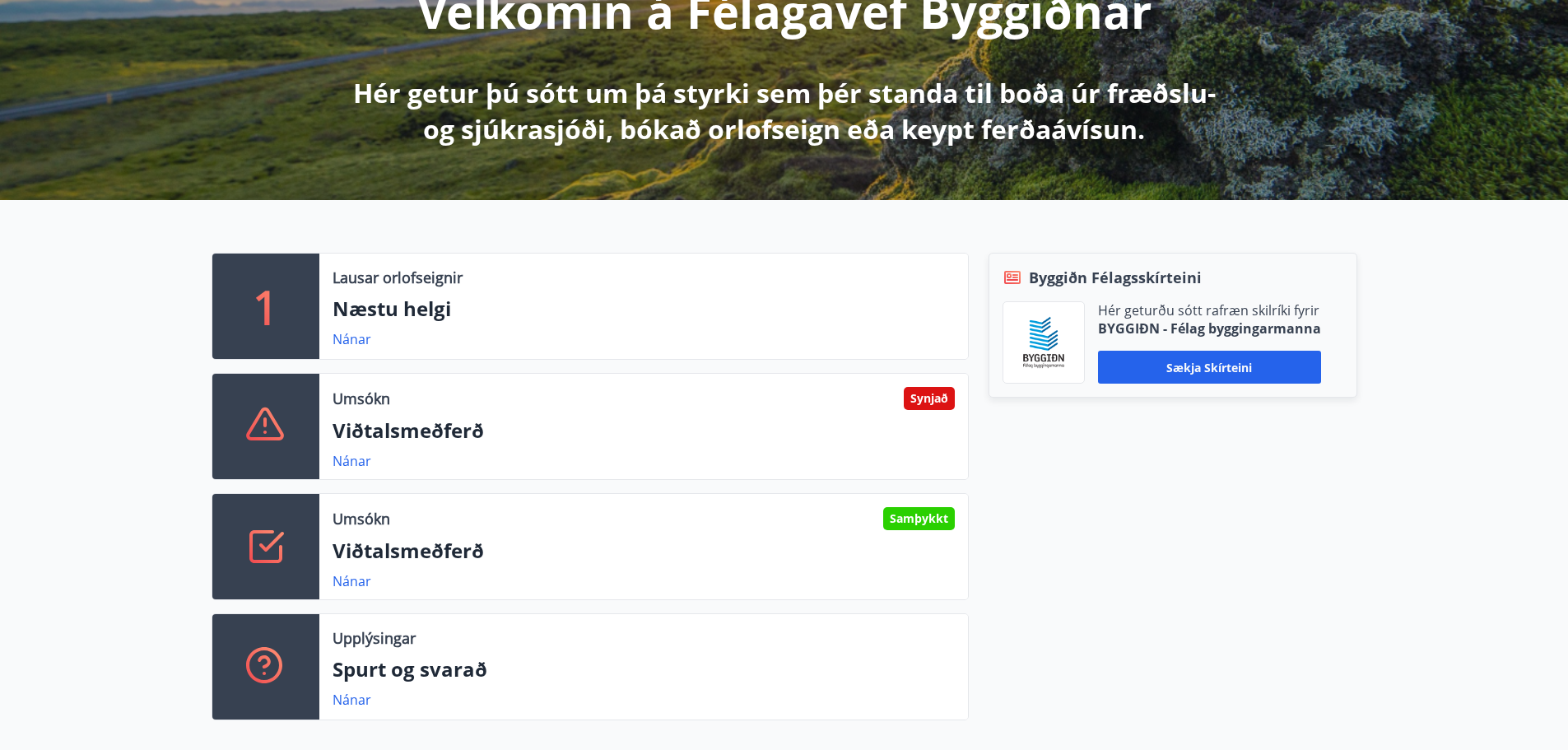
click at [939, 408] on div "Synjað" at bounding box center [930, 399] width 51 height 23
drag, startPoint x: 371, startPoint y: 464, endPoint x: 361, endPoint y: 464, distance: 10.0
click at [370, 464] on div "Nánar" at bounding box center [358, 461] width 51 height 19
click at [347, 459] on link "Nánar" at bounding box center [352, 461] width 39 height 18
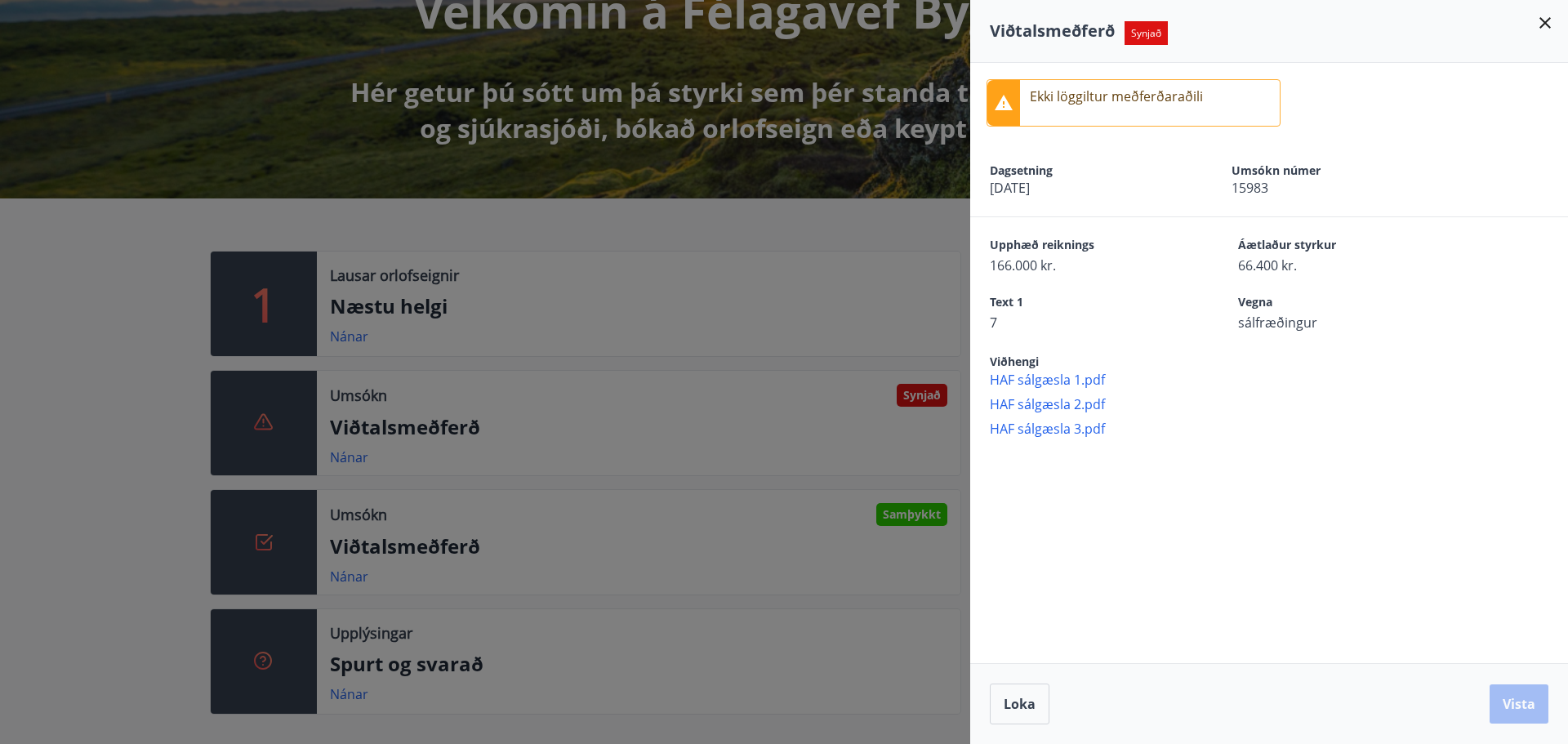
click at [1545, 18] on icon at bounding box center [1545, 23] width 19 height 19
